Goal: Task Accomplishment & Management: Use online tool/utility

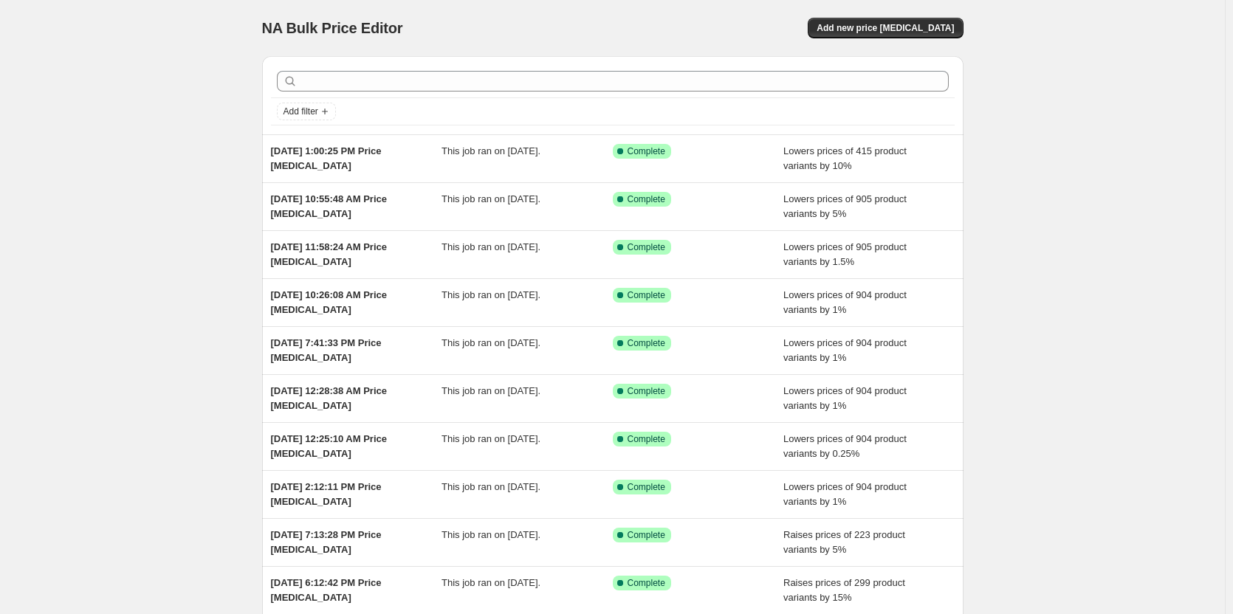
click at [895, 17] on div "NA Bulk Price Editor. This page is ready NA Bulk Price Editor Add new price cha…" at bounding box center [612, 28] width 701 height 56
click at [893, 31] on span "Add new price change job" at bounding box center [884, 28] width 137 height 12
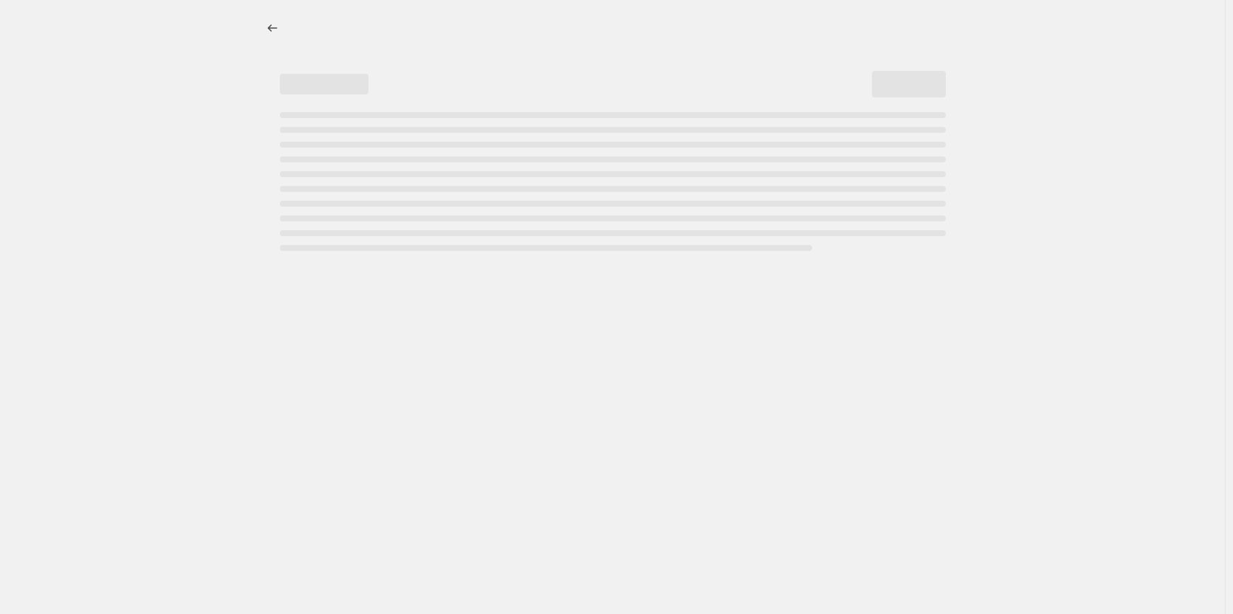
select select "percentage"
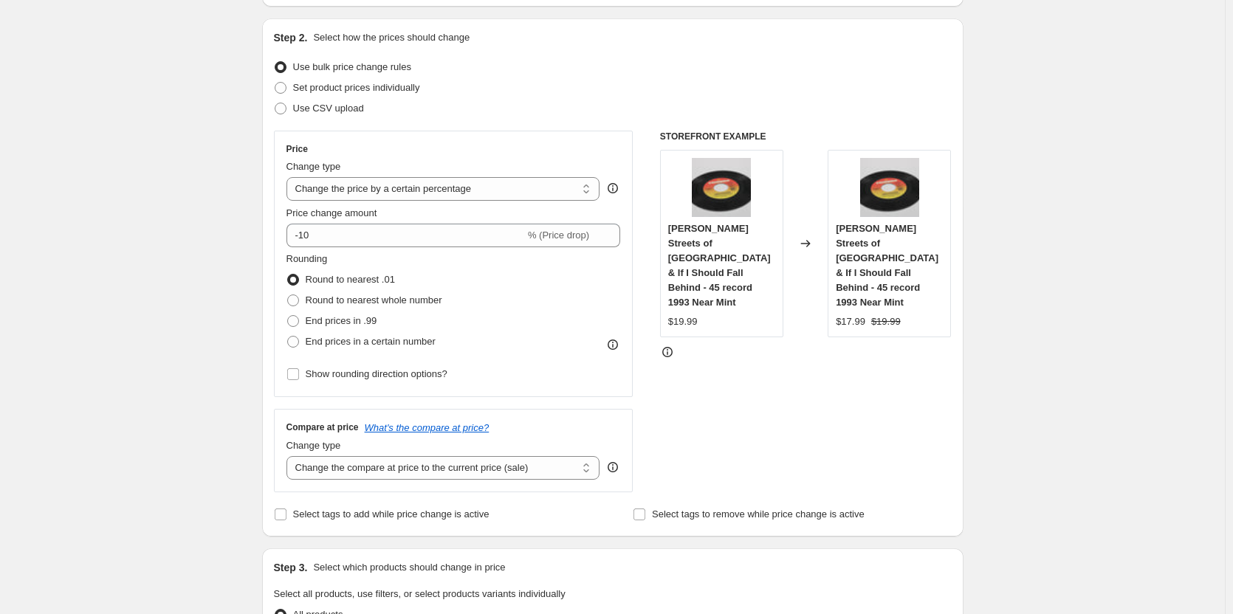
scroll to position [148, 0]
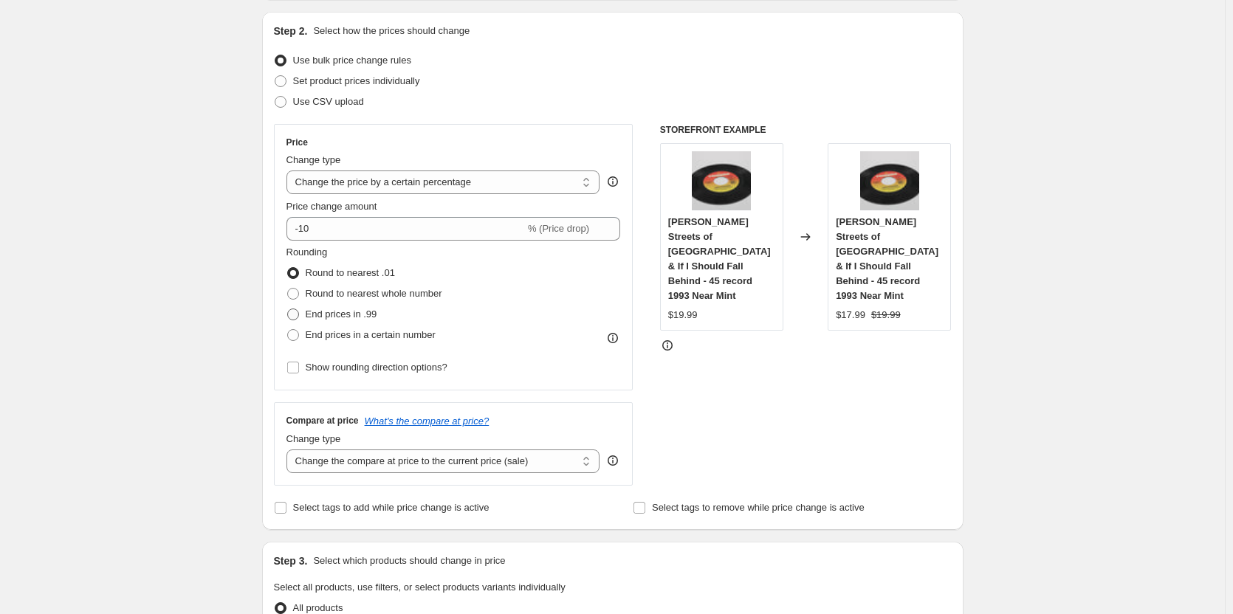
click at [298, 309] on span at bounding box center [293, 315] width 12 height 12
click at [288, 309] on input "End prices in .99" at bounding box center [287, 309] width 1 height 1
radio input "true"
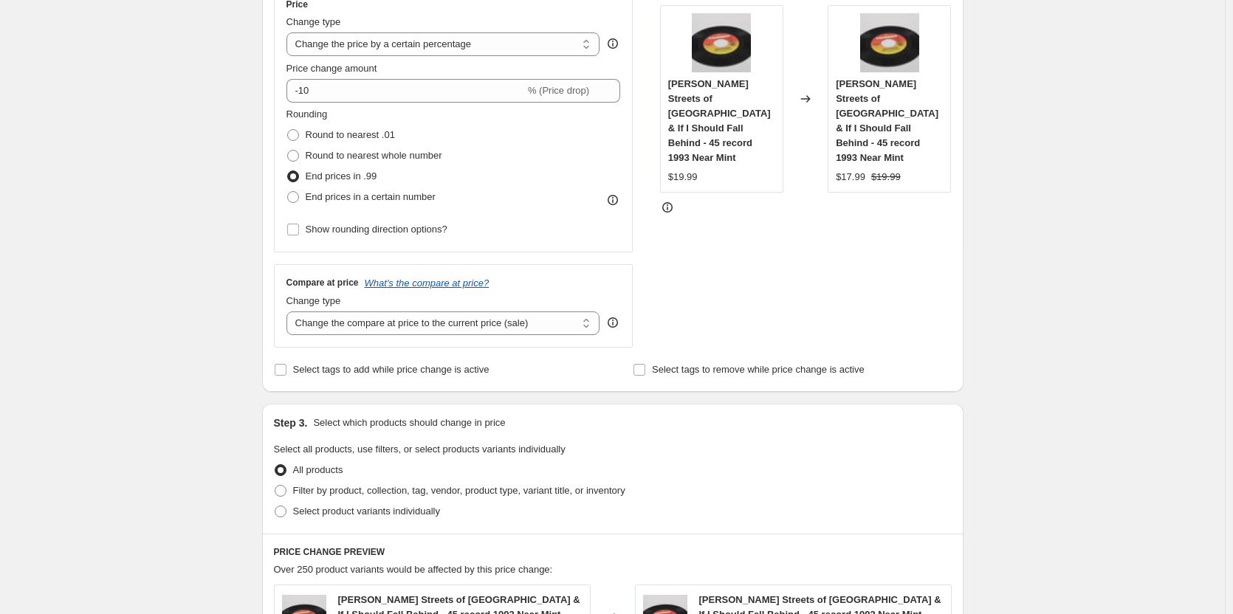
scroll to position [295, 0]
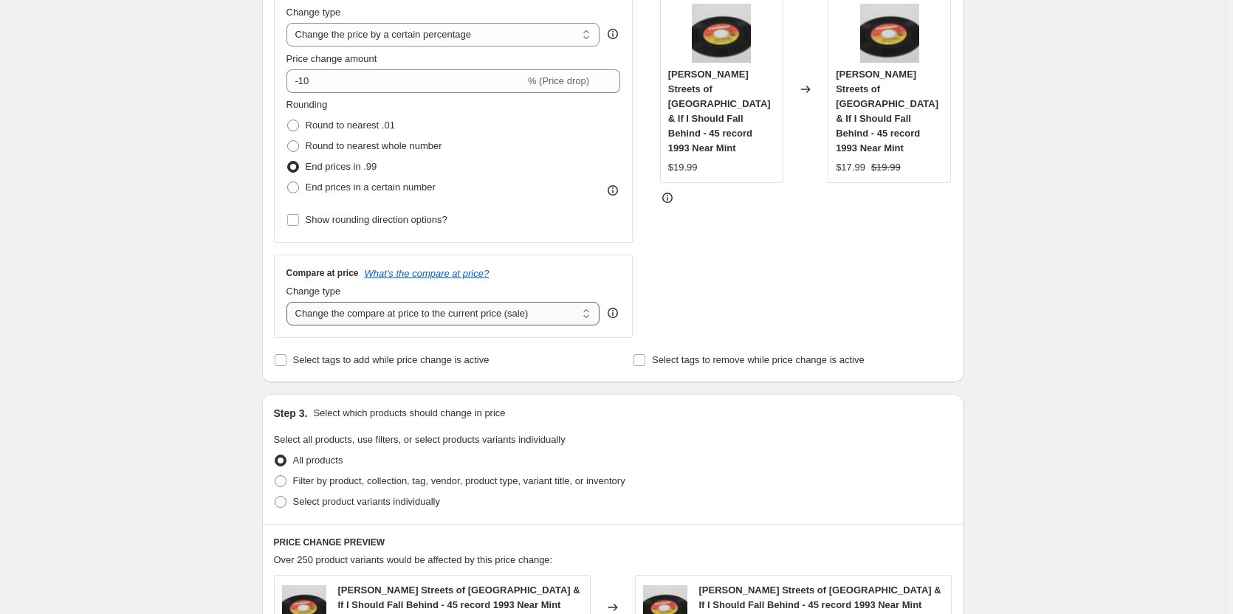
click at [312, 312] on select "Change the compare at price to the current price (sale) Change the compare at p…" at bounding box center [443, 314] width 314 height 24
select select "remove"
click at [289, 302] on select "Change the compare at price to the current price (sale) Change the compare at p…" at bounding box center [443, 314] width 314 height 24
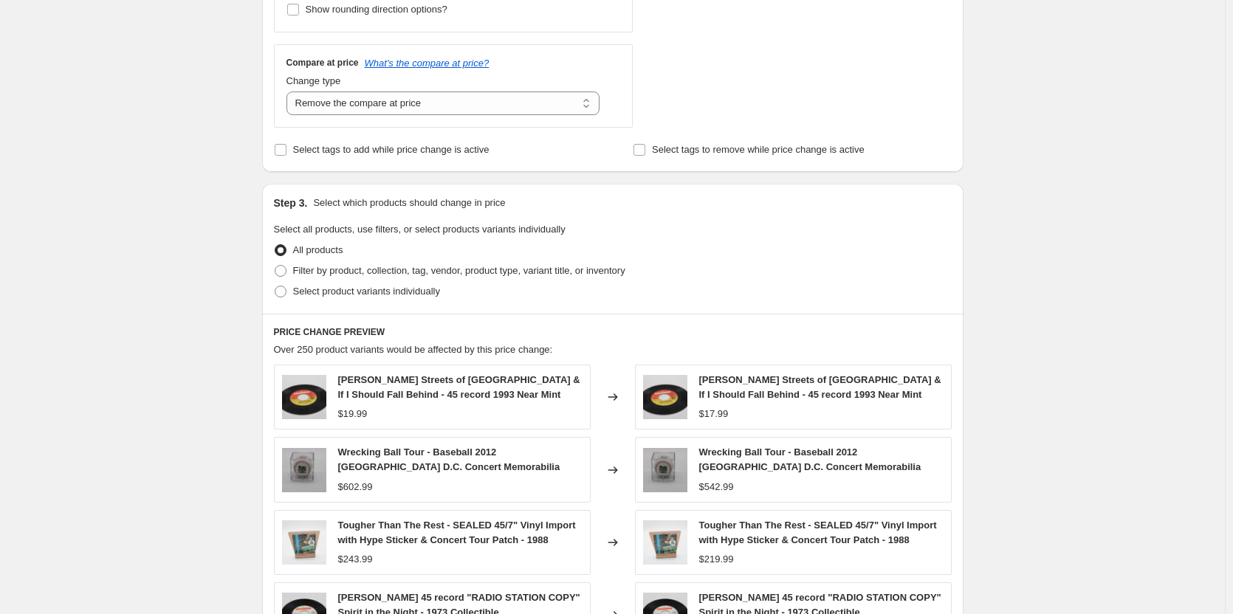
scroll to position [591, 0]
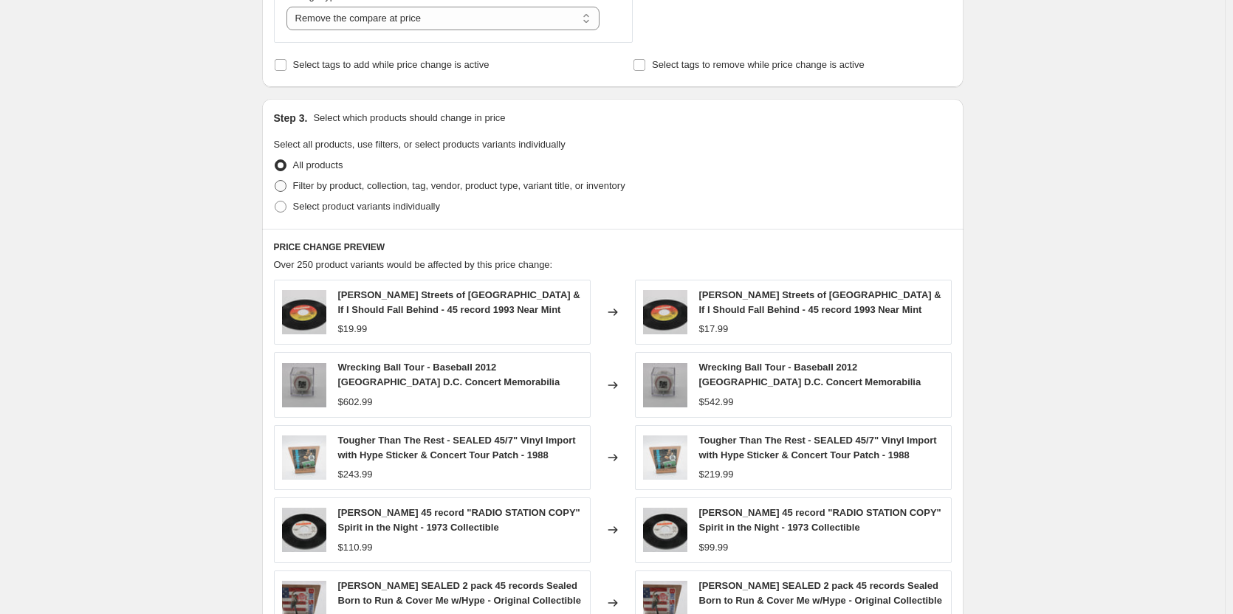
click at [282, 188] on span at bounding box center [281, 186] width 12 height 12
click at [275, 181] on input "Filter by product, collection, tag, vendor, product type, variant title, or inv…" at bounding box center [275, 180] width 1 height 1
radio input "true"
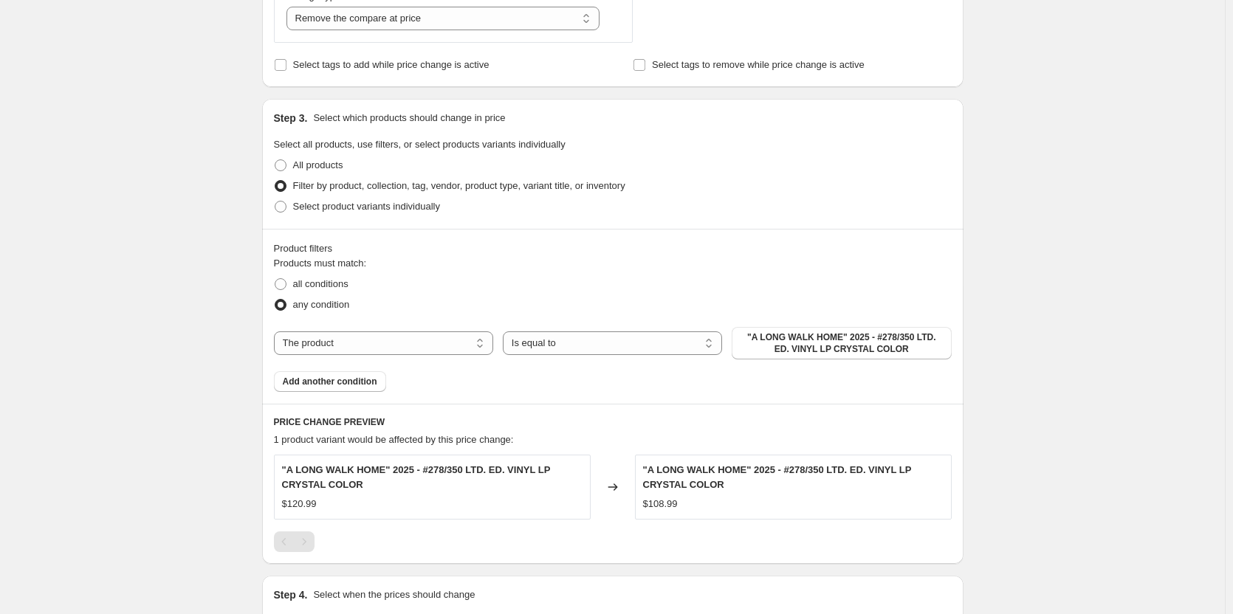
click at [431, 329] on div "The product The product's collection The product's tag The product's vendor The…" at bounding box center [613, 343] width 678 height 32
click at [430, 340] on select "The product The product's collection The product's tag The product's vendor The…" at bounding box center [383, 343] width 219 height 24
select select "collection"
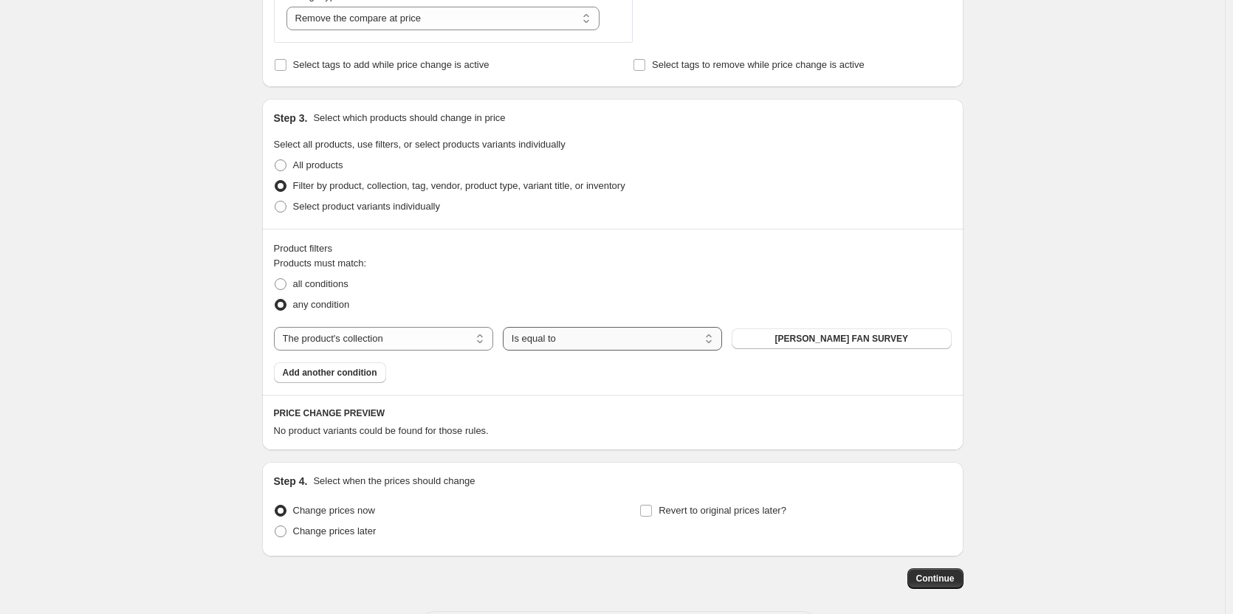
click at [641, 339] on select "Is equal to Is not equal to" at bounding box center [612, 339] width 219 height 24
click at [506, 327] on select "Is equal to Is not equal to" at bounding box center [612, 339] width 219 height 24
click at [832, 336] on span "BRUCE SPRINGSTEEN FAN SURVEY" at bounding box center [841, 339] width 133 height 12
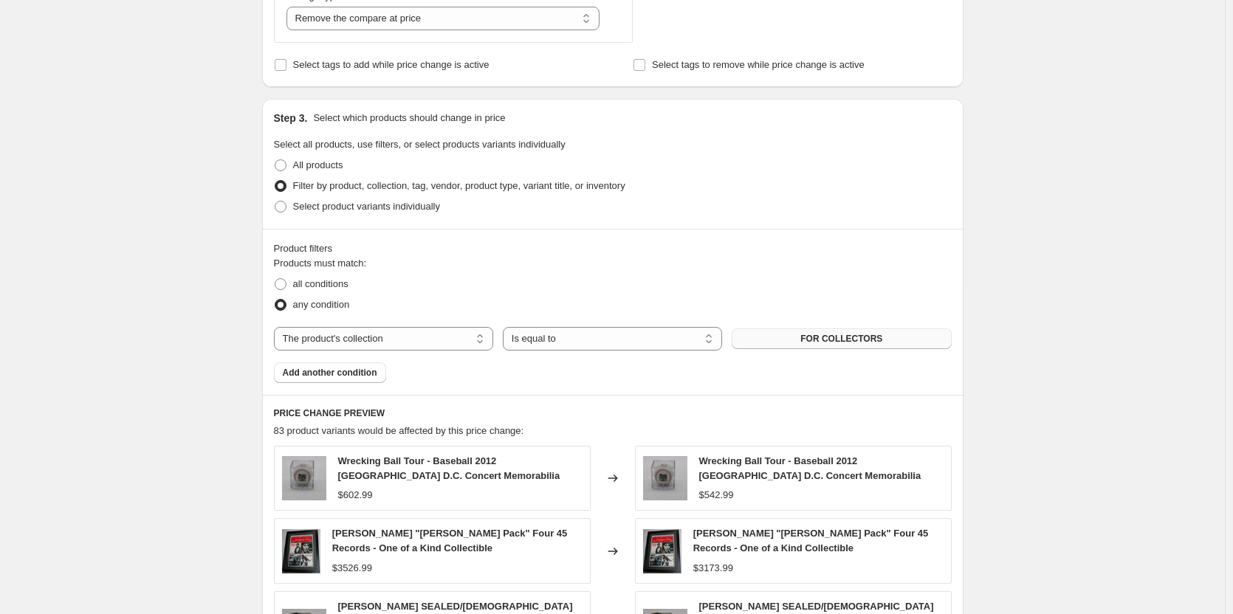
scroll to position [517, 0]
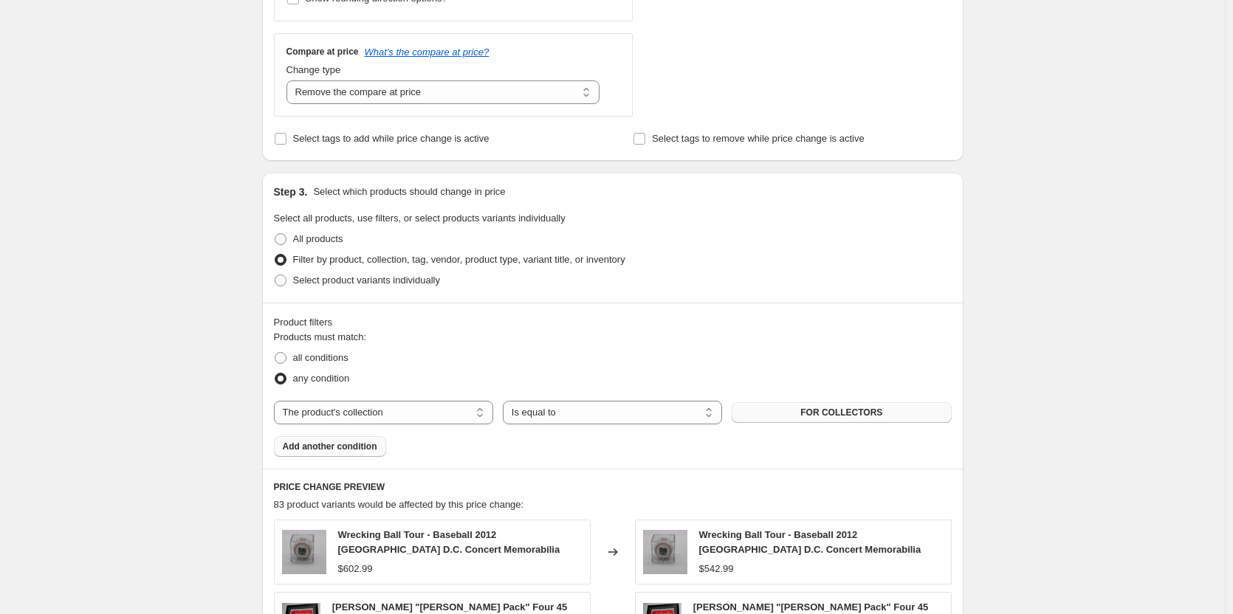
click at [355, 445] on span "Add another condition" at bounding box center [330, 447] width 94 height 12
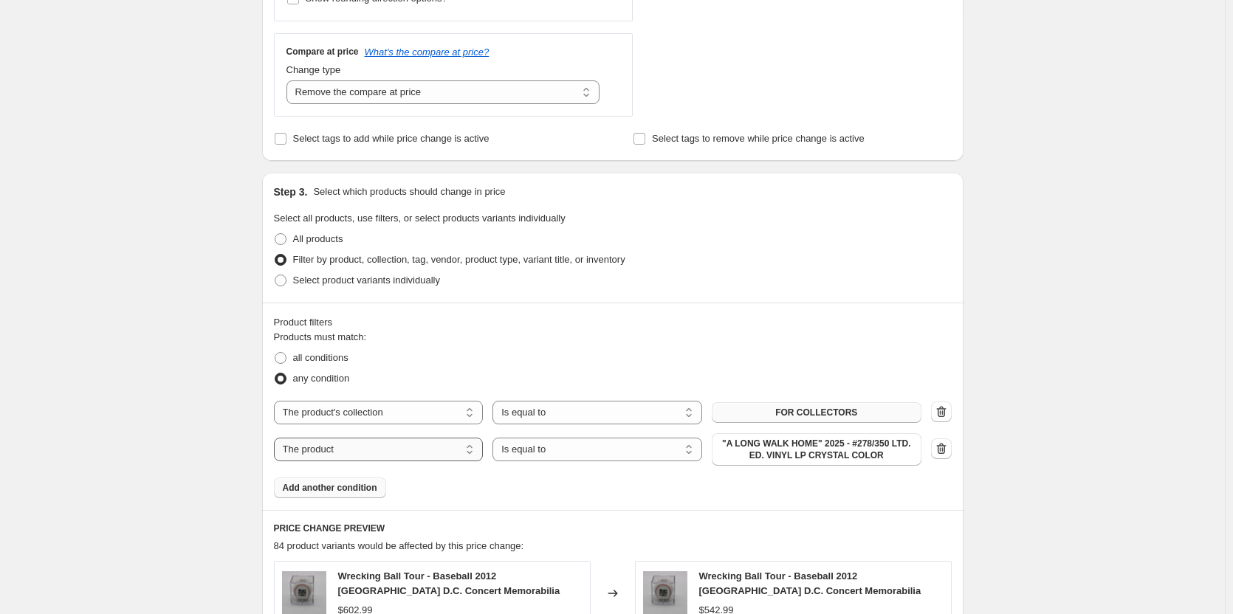
click at [361, 446] on select "The product The product's collection The product's tag The product's vendor The…" at bounding box center [379, 450] width 210 height 24
select select "collection"
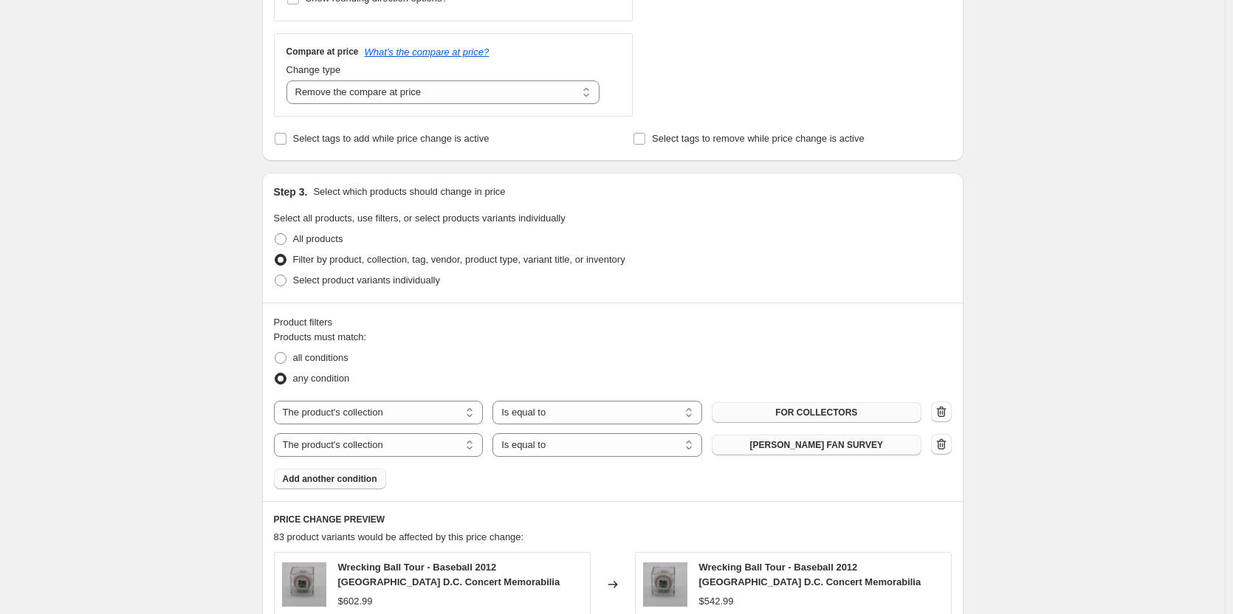
click at [790, 436] on button "BRUCE SPRINGSTEEN FAN SURVEY" at bounding box center [817, 445] width 210 height 21
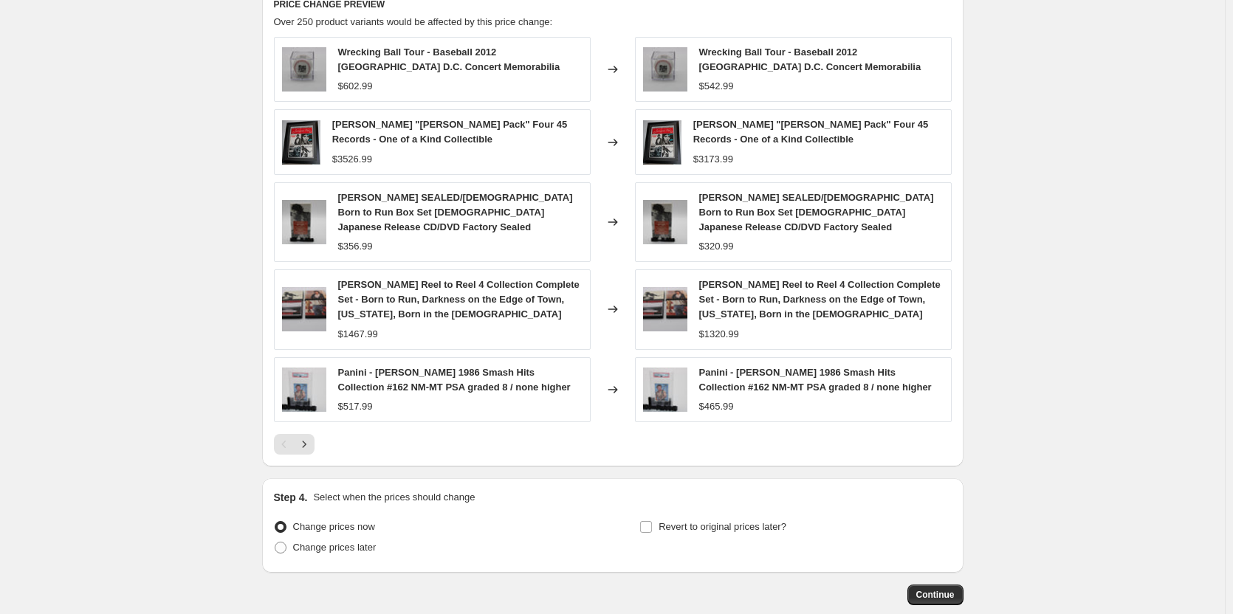
scroll to position [1034, 0]
click at [939, 588] on span "Continue" at bounding box center [935, 594] width 38 height 12
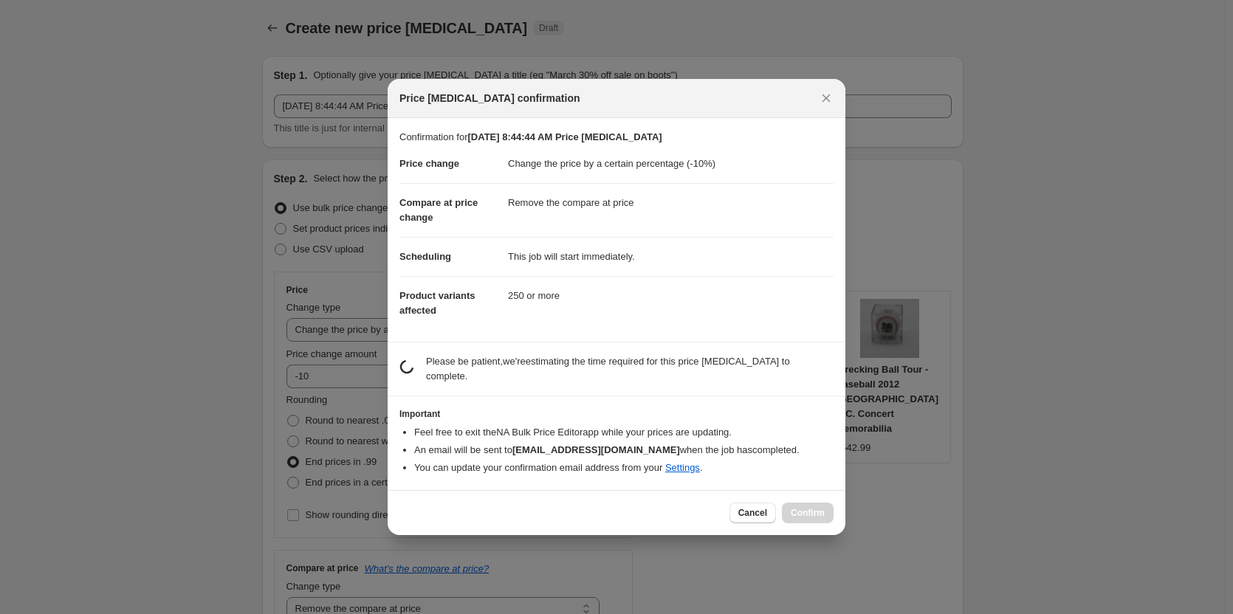
scroll to position [0, 0]
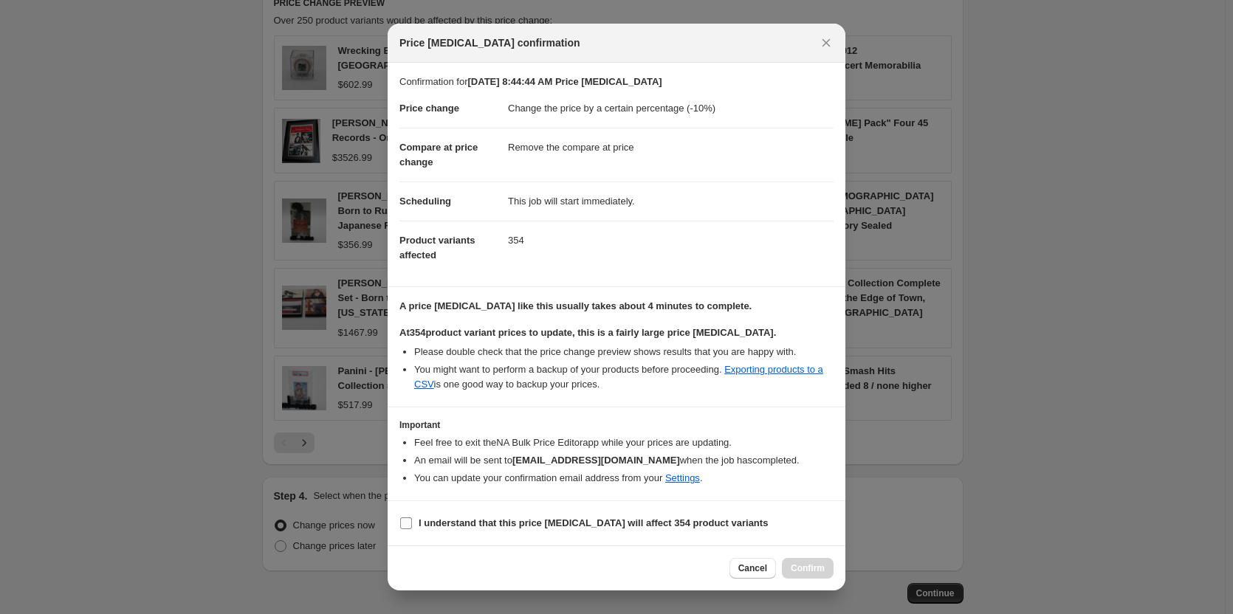
click at [400, 523] on input "I understand that this price change job will affect 354 product variants" at bounding box center [406, 523] width 12 height 12
checkbox input "true"
click at [814, 563] on span "Confirm" at bounding box center [808, 569] width 34 height 12
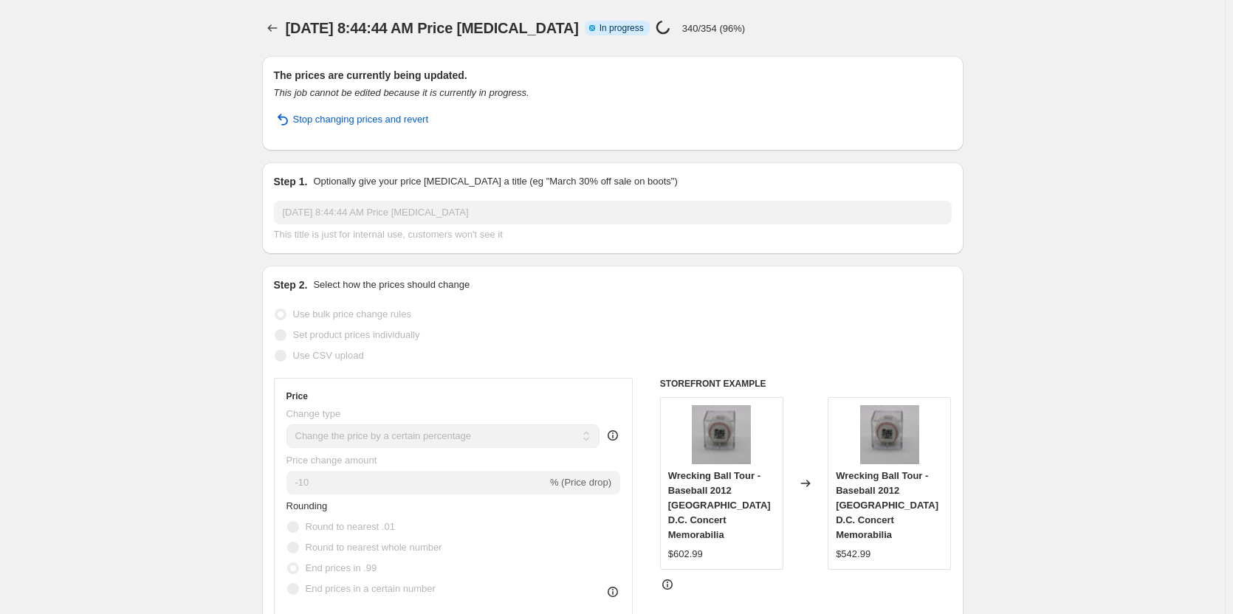
select select "percentage"
select select "remove"
select select "collection"
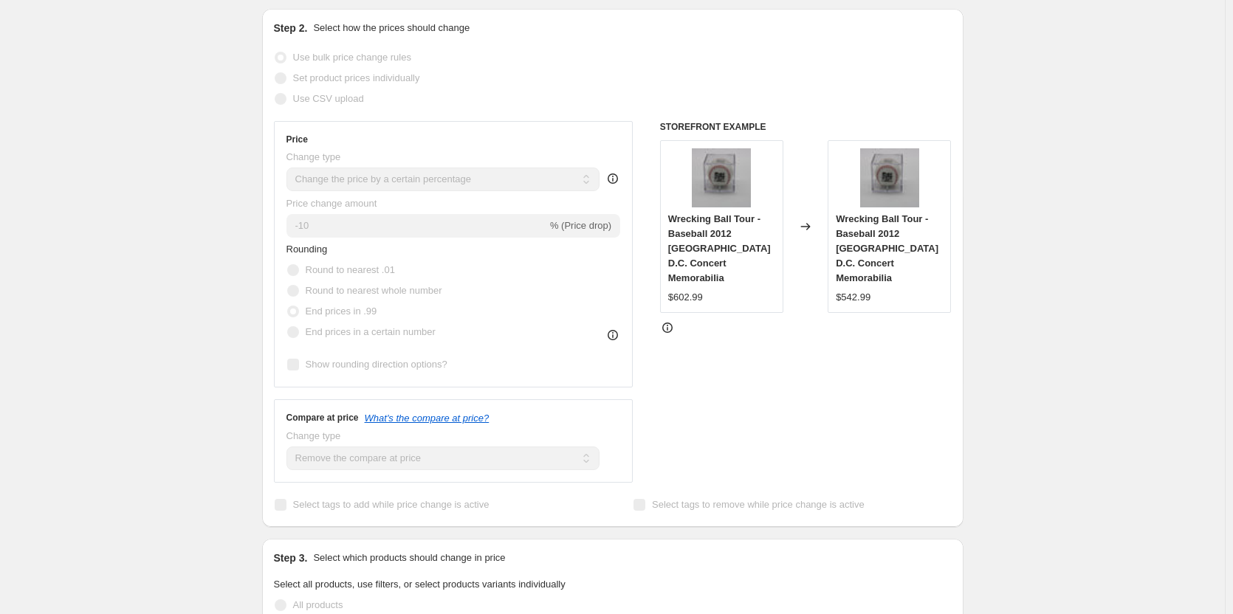
scroll to position [443, 0]
